Goal: Task Accomplishment & Management: Manage account settings

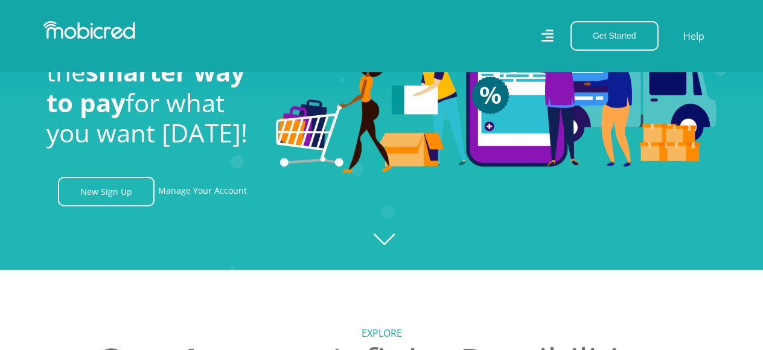
scroll to position [34, 0]
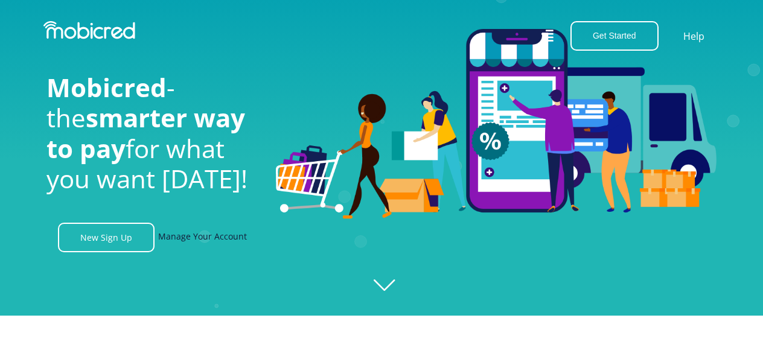
click at [203, 237] on link "Manage Your Account" at bounding box center [202, 238] width 89 height 30
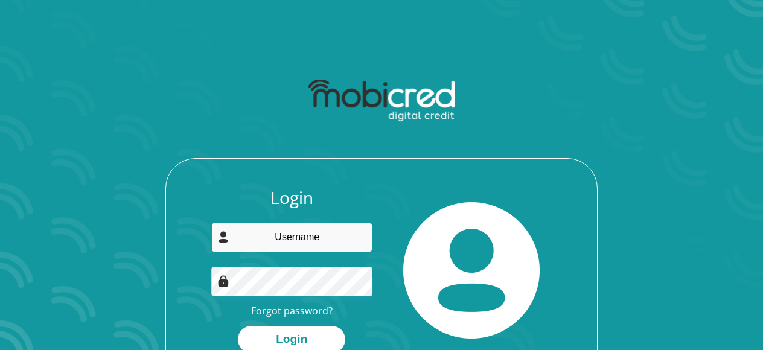
type input "[EMAIL_ADDRESS][DOMAIN_NAME]"
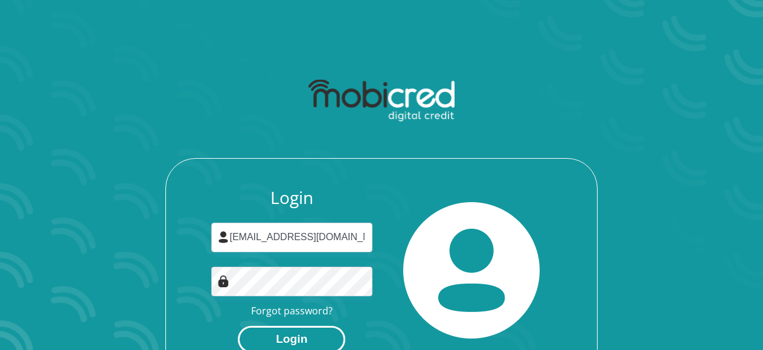
click at [301, 340] on button "Login" at bounding box center [291, 339] width 107 height 27
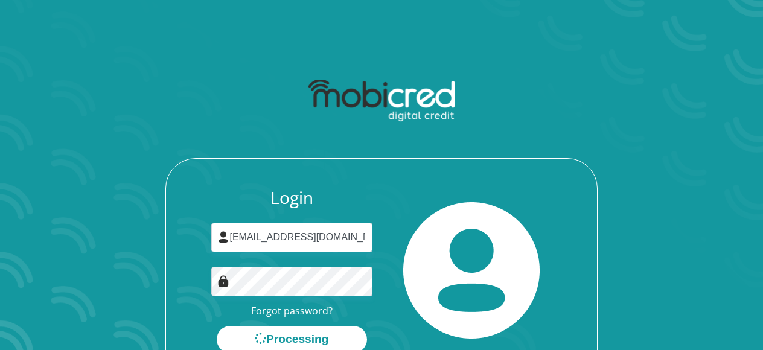
scroll to position [69, 0]
